Goal: Check status: Check status

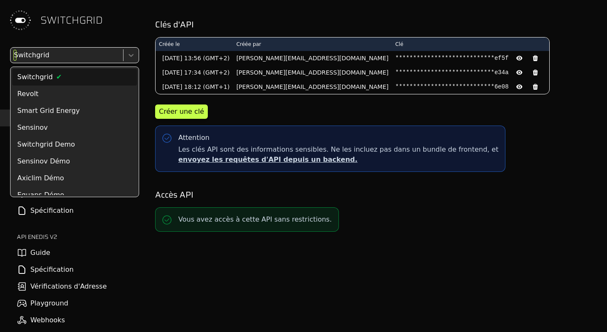
click at [26, 59] on div at bounding box center [65, 55] width 107 height 12
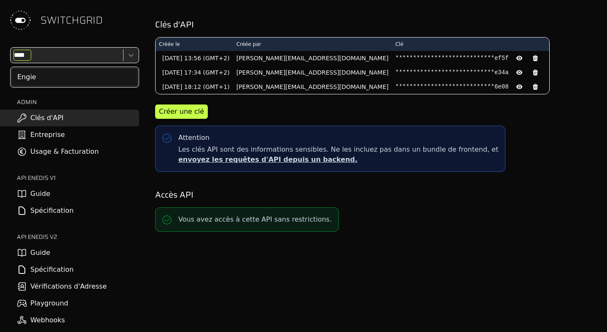
type input "*****"
click at [32, 83] on div "Engie" at bounding box center [74, 77] width 125 height 17
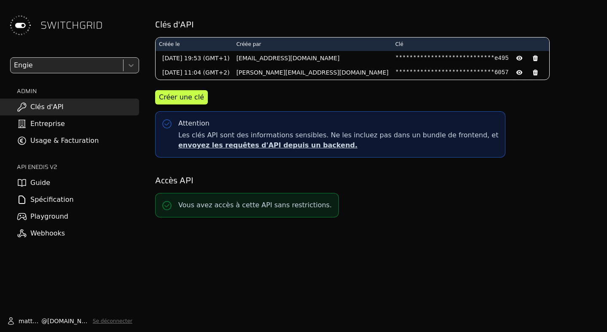
click at [67, 145] on link "Usage & Facturation" at bounding box center [69, 140] width 139 height 17
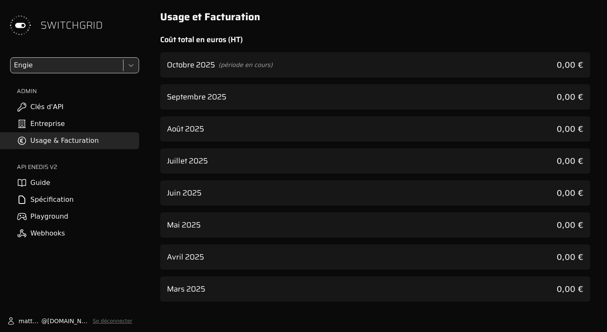
click at [302, 98] on div "Septembre 2025 0,00 €" at bounding box center [375, 96] width 430 height 25
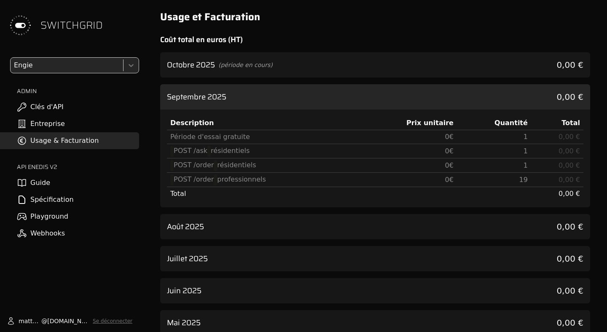
click at [322, 228] on div "Août 2025 0,00 €" at bounding box center [375, 226] width 430 height 25
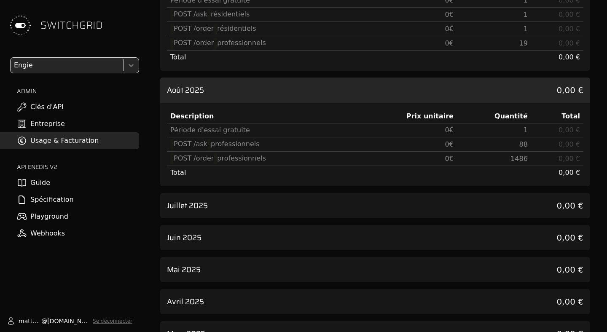
scroll to position [136, 0]
click at [373, 209] on div "Juillet 2025 0,00 €" at bounding box center [375, 206] width 430 height 25
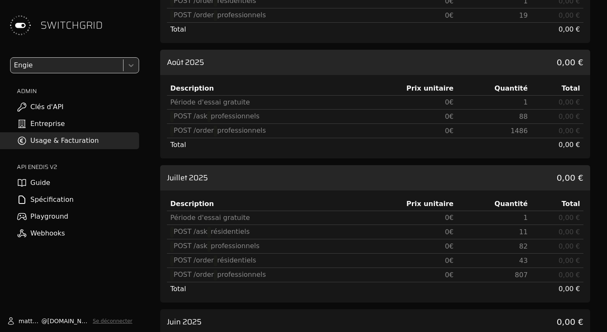
scroll to position [171, 0]
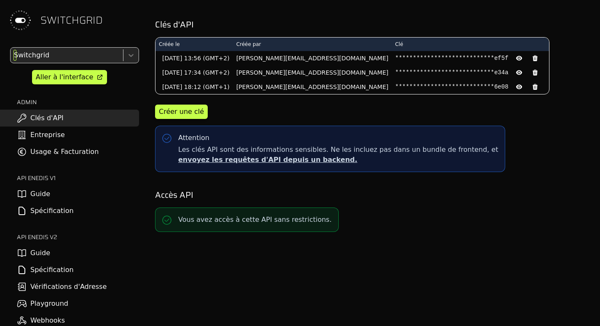
click at [32, 52] on div at bounding box center [65, 55] width 107 height 12
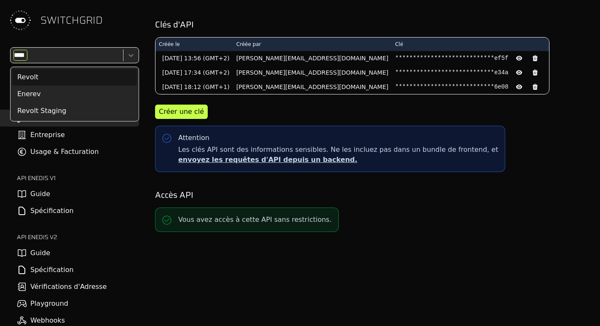
type input "*****"
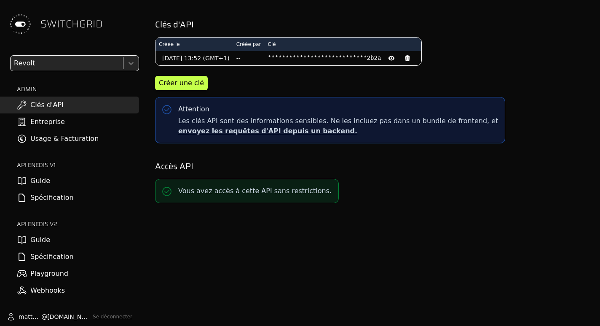
click at [55, 135] on link "Usage & Facturation" at bounding box center [69, 138] width 139 height 17
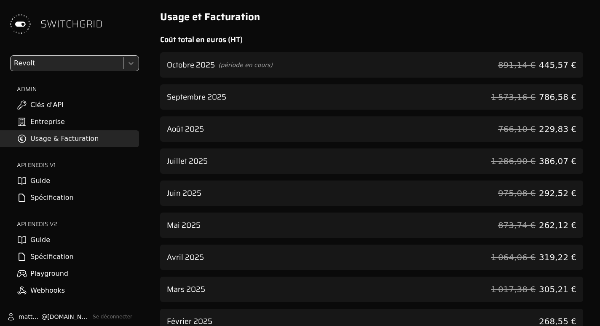
click at [228, 108] on div "Septembre 2025 1 573,16 € 786,58 €" at bounding box center [371, 96] width 423 height 25
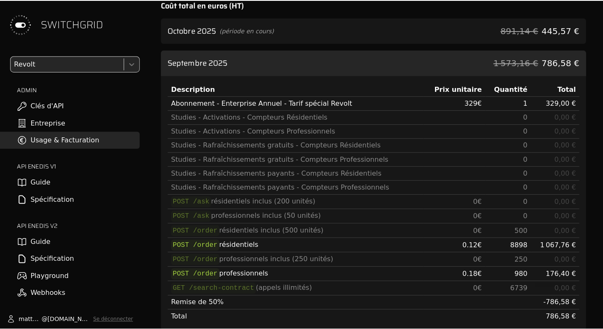
scroll to position [44, 0]
